Goal: Task Accomplishment & Management: Use online tool/utility

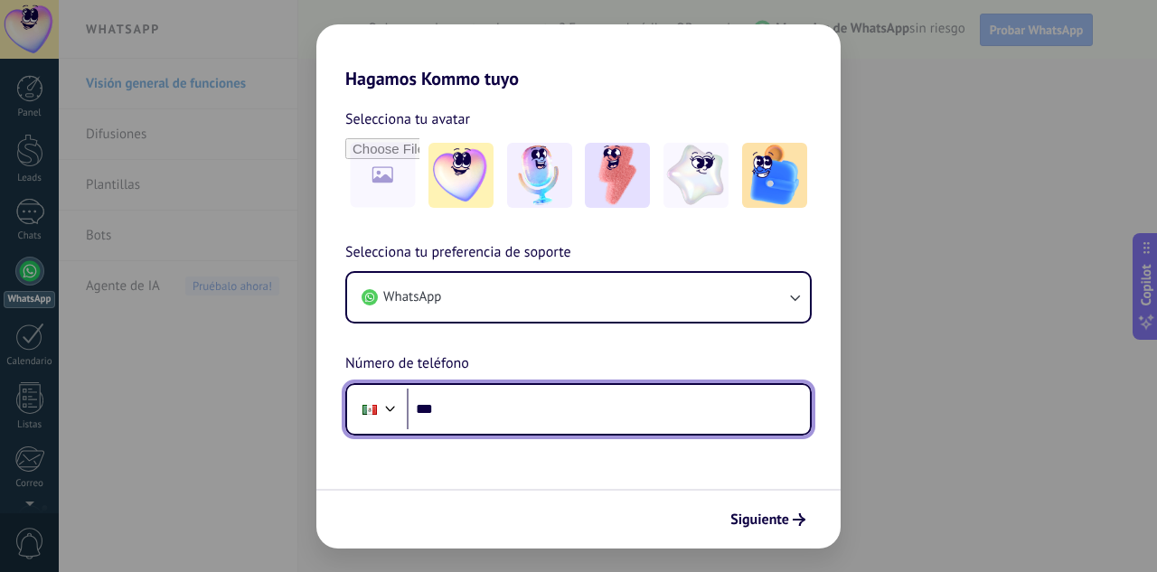
click at [487, 407] on input "***" at bounding box center [608, 410] width 403 height 42
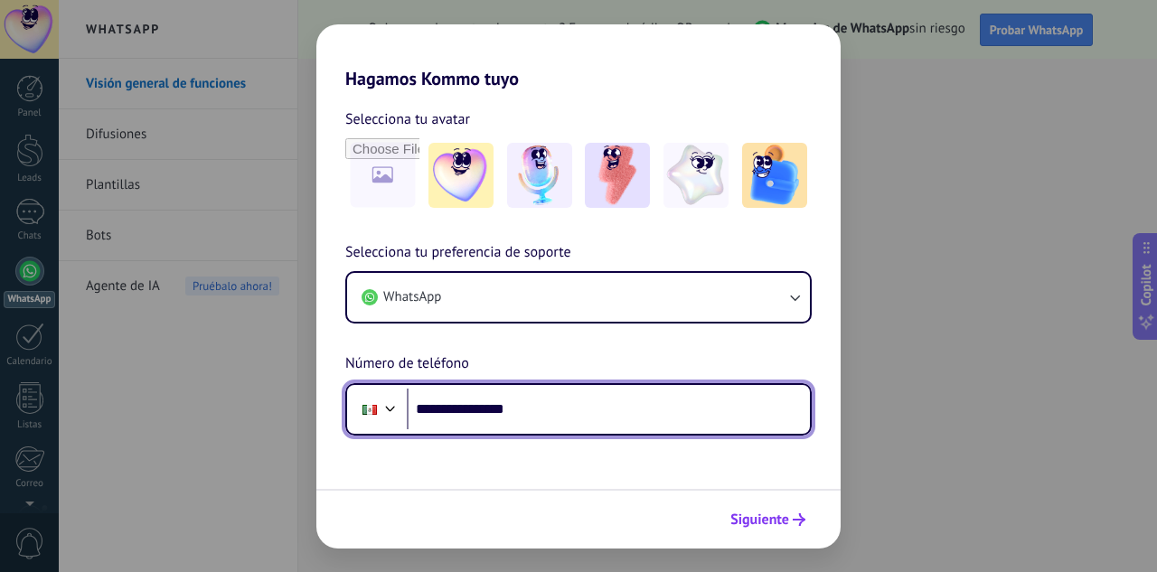
type input "**********"
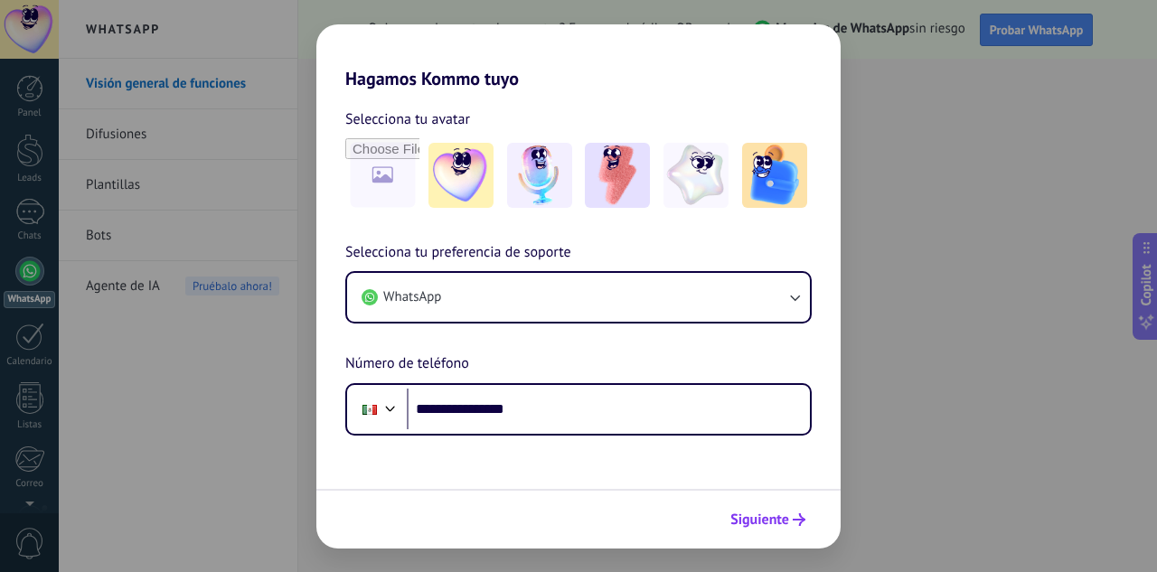
click at [787, 524] on span "Siguiente" at bounding box center [759, 519] width 59 height 13
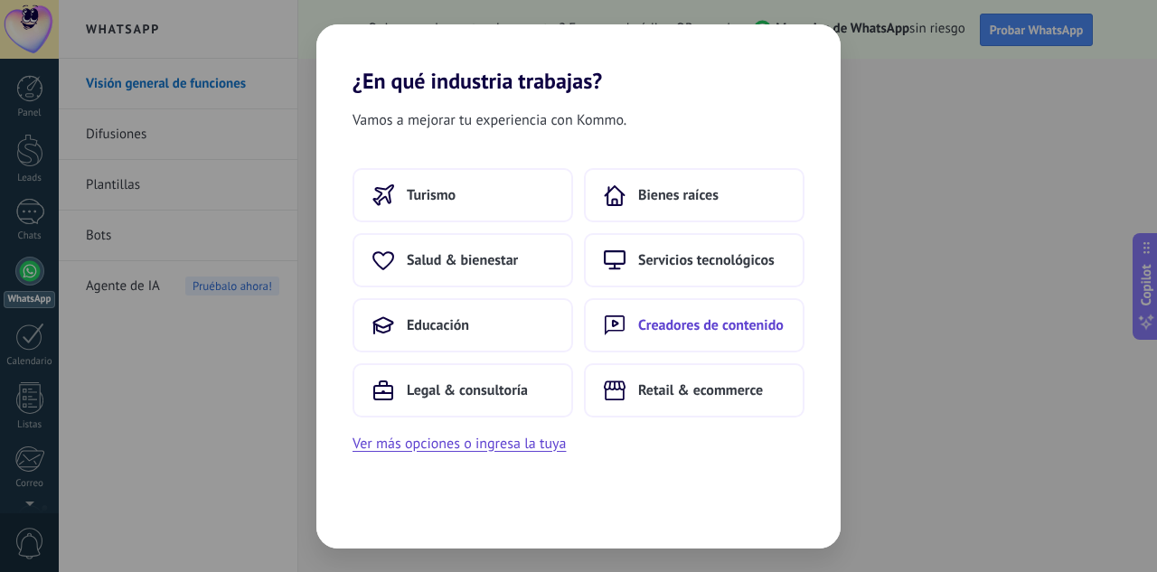
click at [712, 318] on span "Creadores de contenido" at bounding box center [711, 325] width 146 height 18
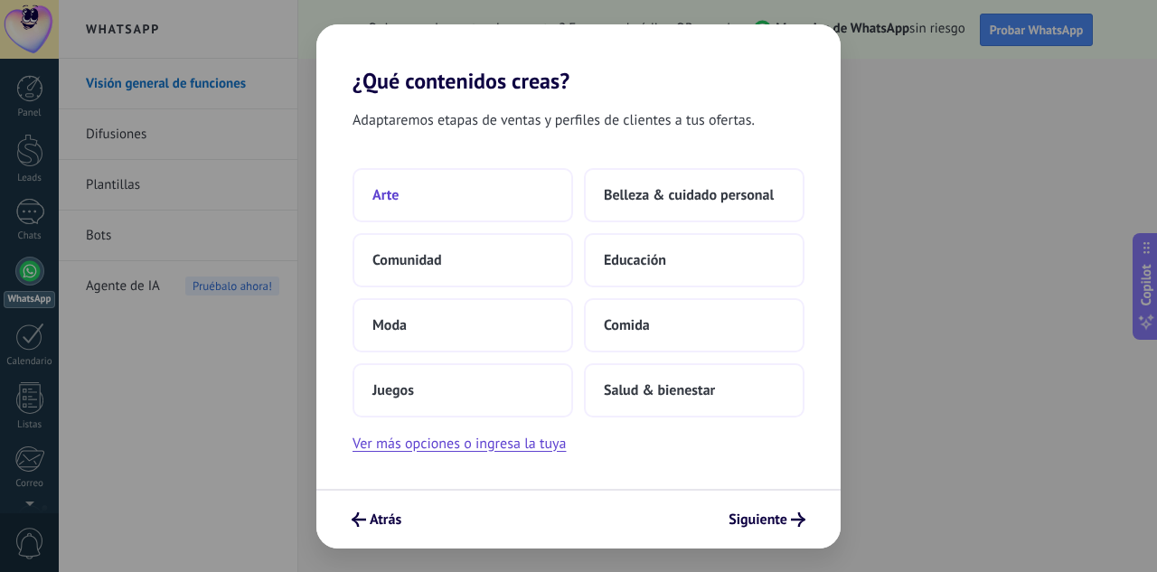
click at [471, 174] on button "Arte" at bounding box center [463, 195] width 221 height 54
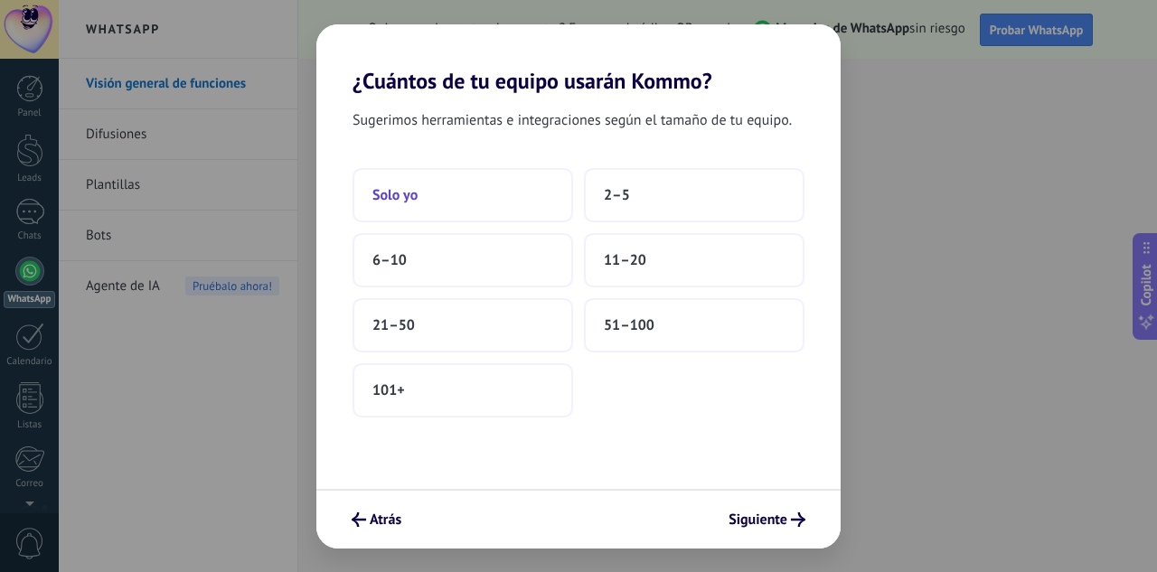
click at [508, 214] on button "Solo yo" at bounding box center [463, 195] width 221 height 54
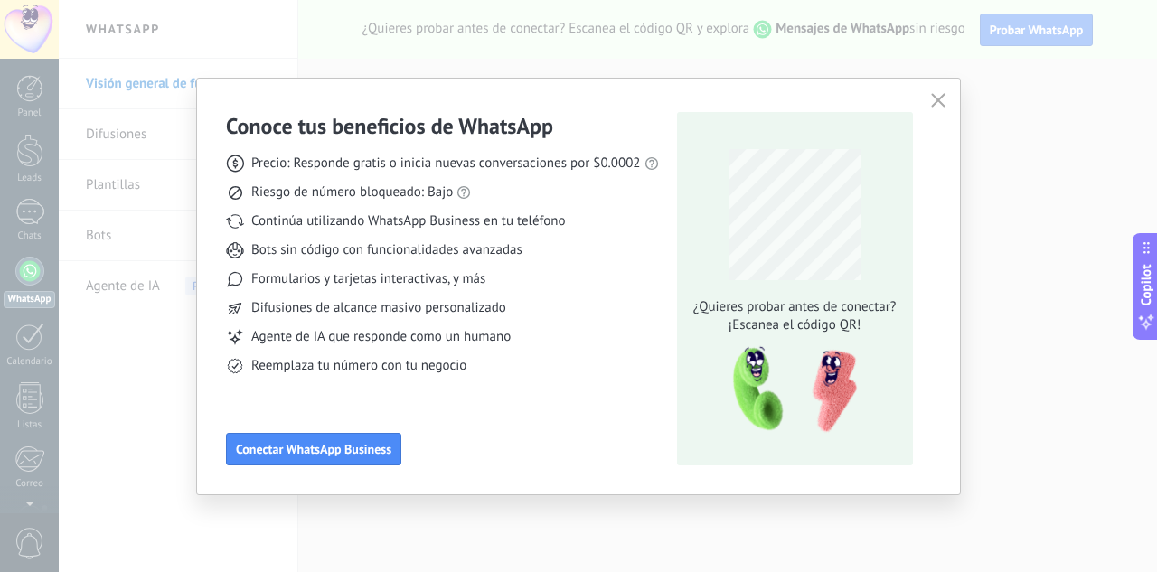
click at [941, 104] on icon "button" at bounding box center [938, 100] width 14 height 14
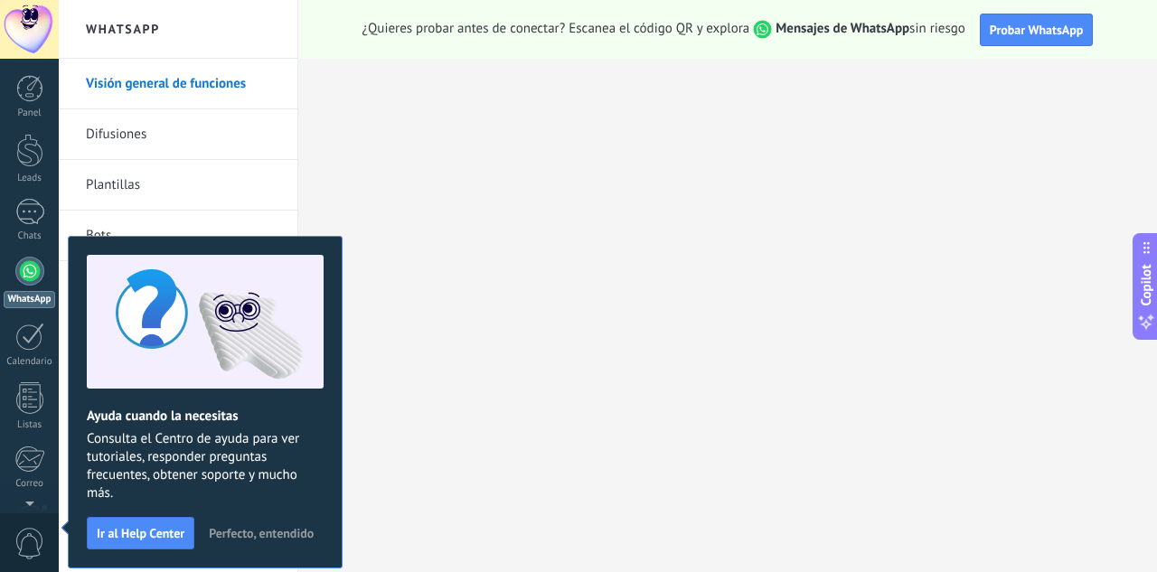
click at [37, 262] on div at bounding box center [29, 271] width 29 height 29
click at [244, 529] on span "Perfecto, entendido" at bounding box center [261, 533] width 105 height 13
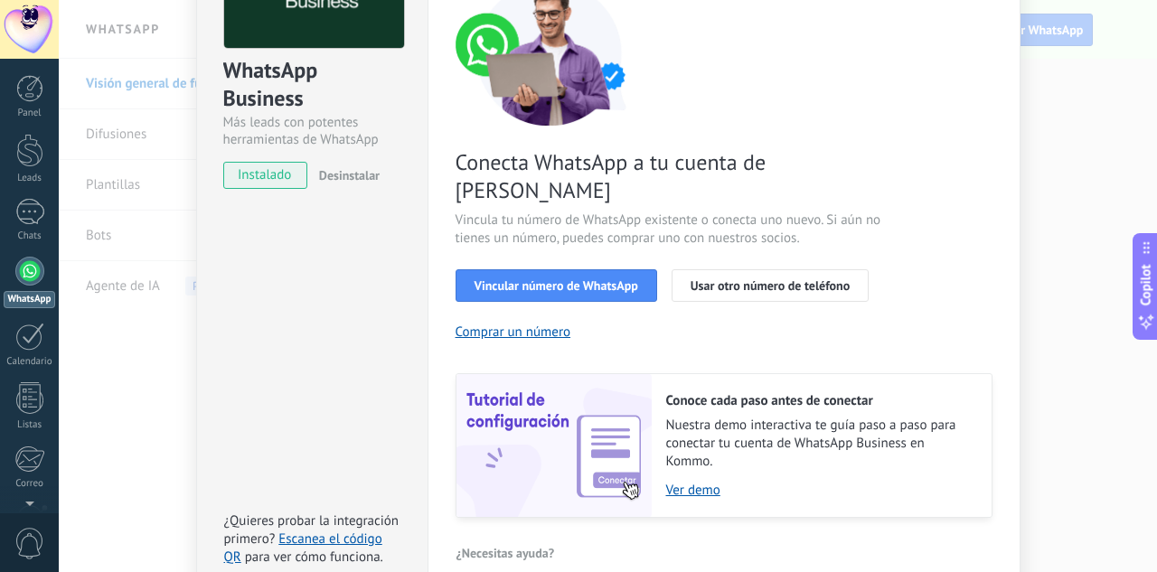
scroll to position [164, 0]
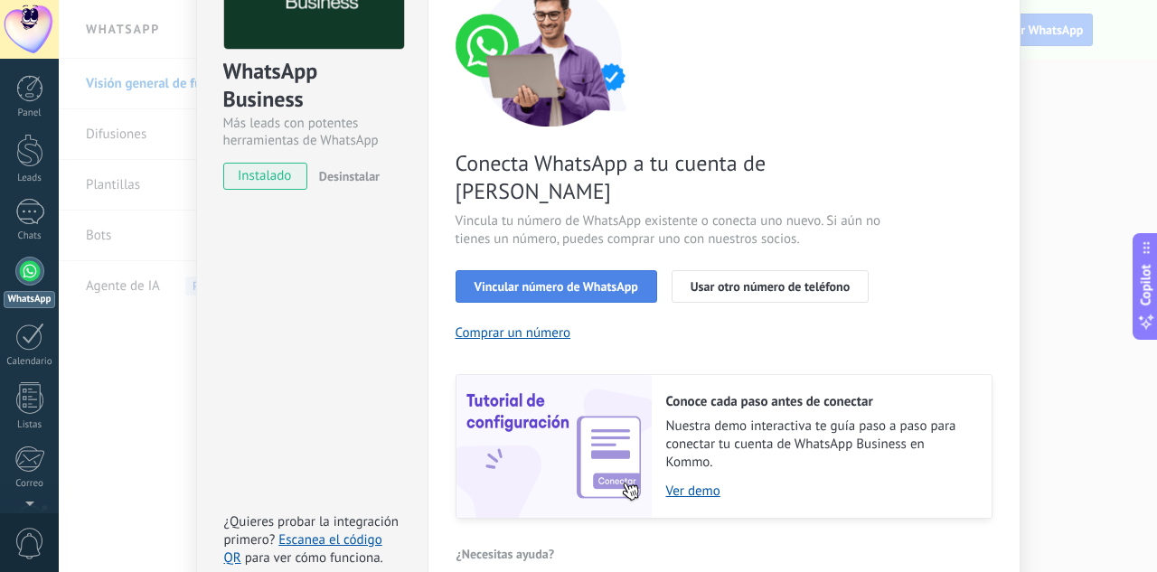
click at [597, 280] on span "Vincular número de WhatsApp" at bounding box center [557, 286] width 164 height 13
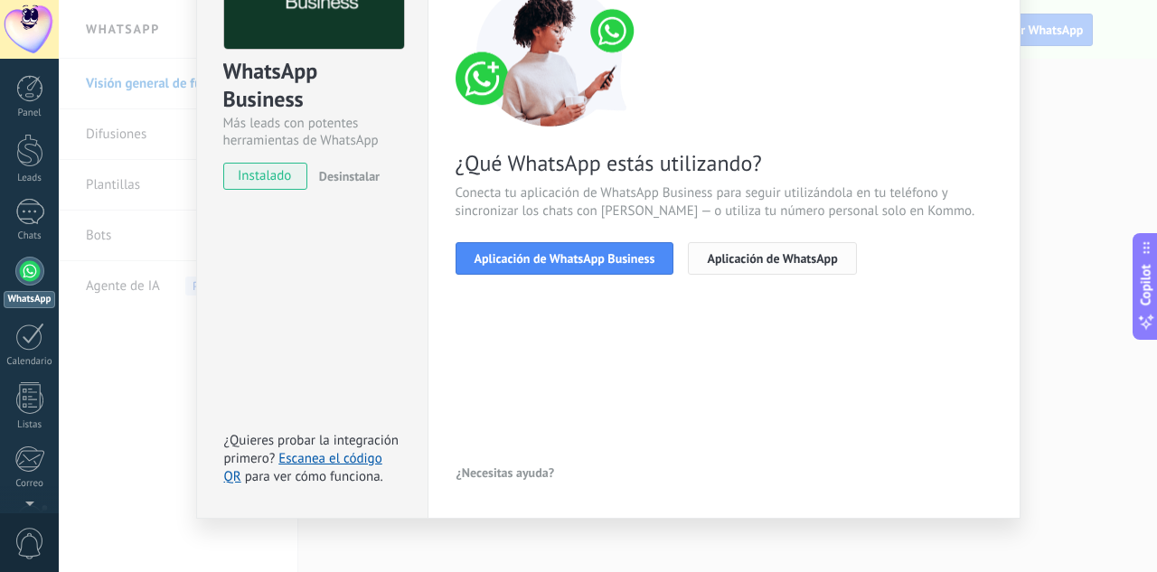
click at [747, 267] on button "Aplicación de WhatsApp" at bounding box center [772, 258] width 168 height 33
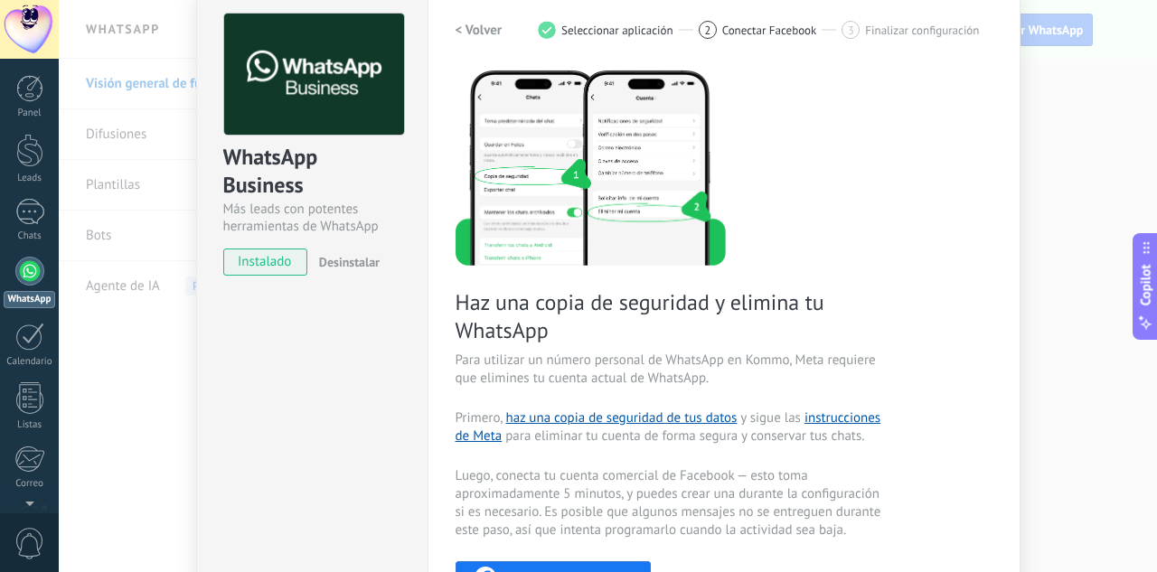
scroll to position [0, 0]
